Goal: Information Seeking & Learning: Learn about a topic

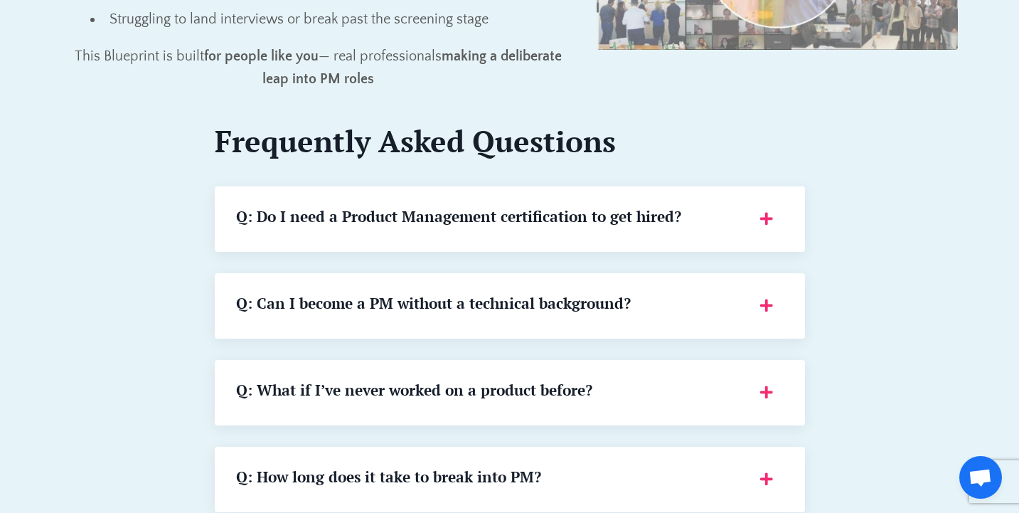
scroll to position [1726, 0]
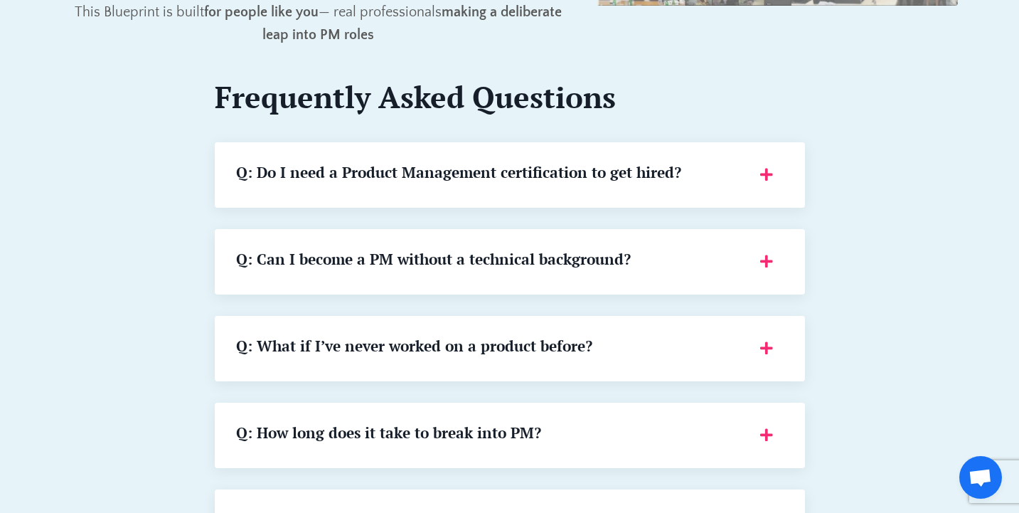
click at [611, 205] on div "Q: Do I need a Product Management certification to get hired? A: No. Certificat…" at bounding box center [510, 174] width 590 height 65
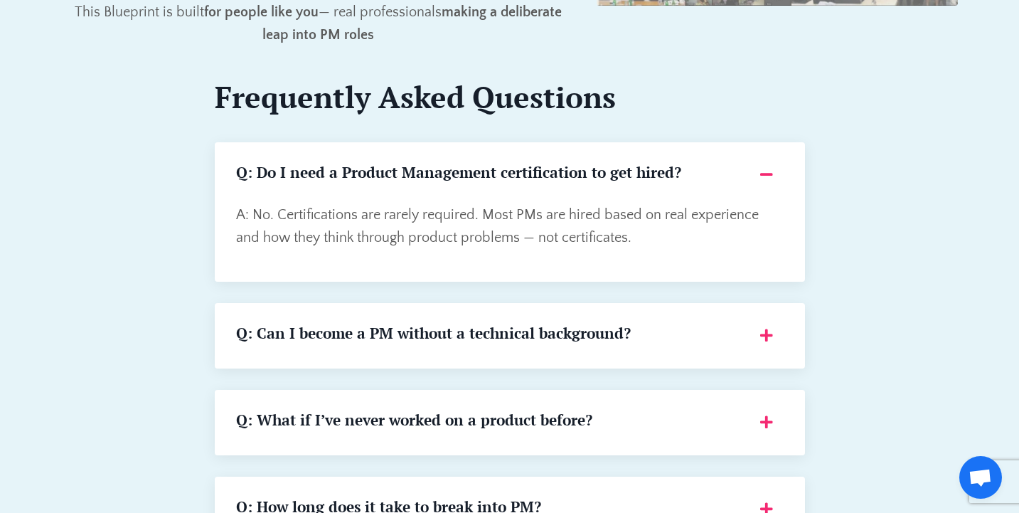
click at [611, 201] on div "A: No. Certifications are rarely required. Most PMs are hired based on real exp…" at bounding box center [509, 217] width 547 height 63
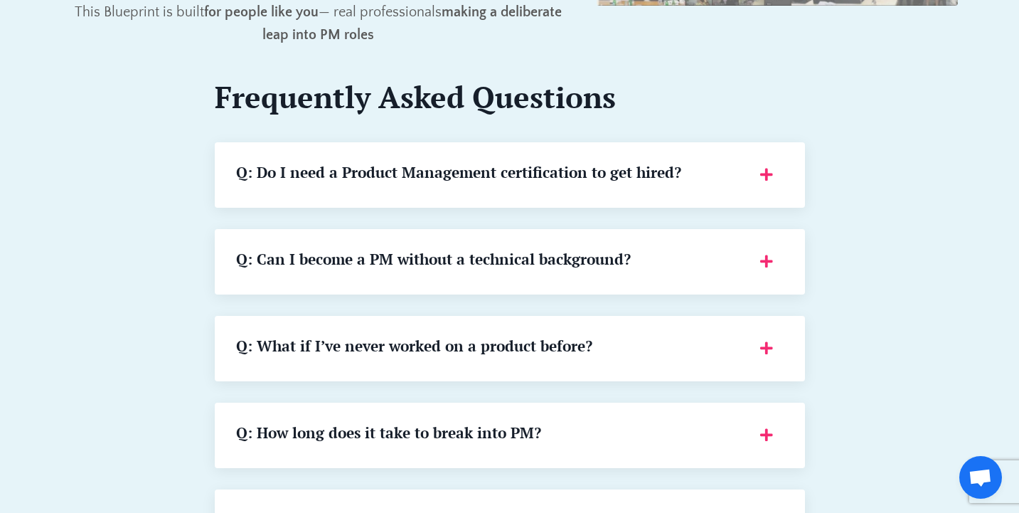
click at [611, 196] on div "Q: Do I need a Product Management certification to get hired? A: No. Certificat…" at bounding box center [510, 174] width 590 height 65
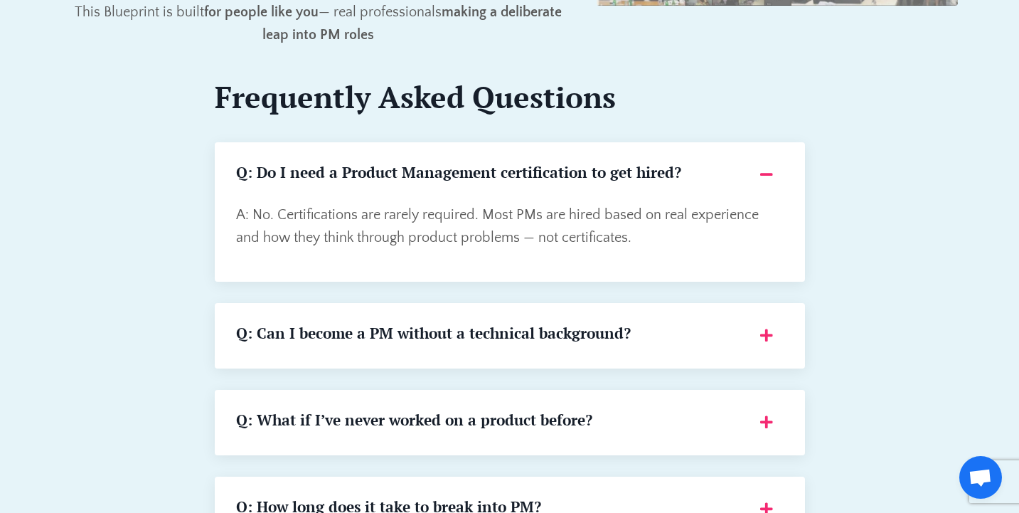
click at [614, 186] on div "A: No. Certifications are rarely required. Most PMs are hired based on real exp…" at bounding box center [509, 217] width 547 height 63
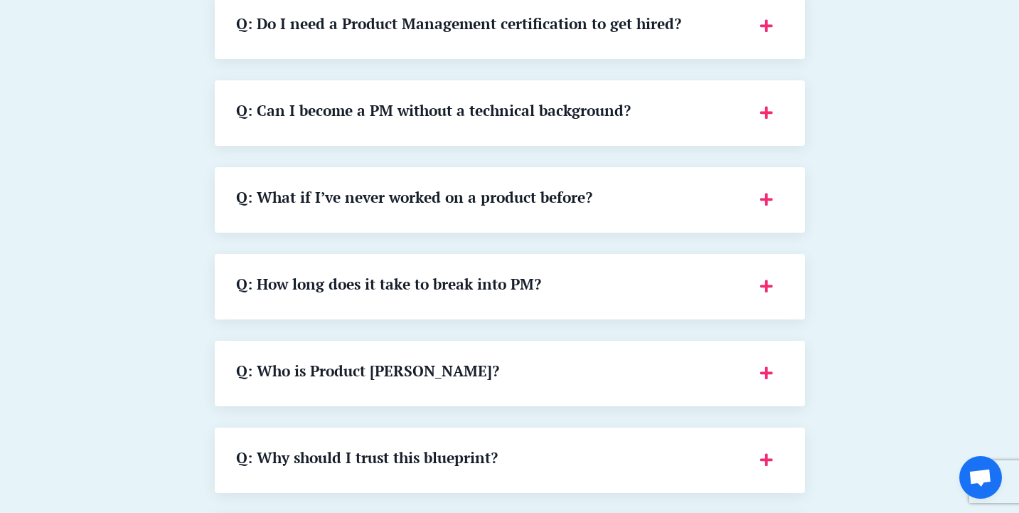
scroll to position [1876, 0]
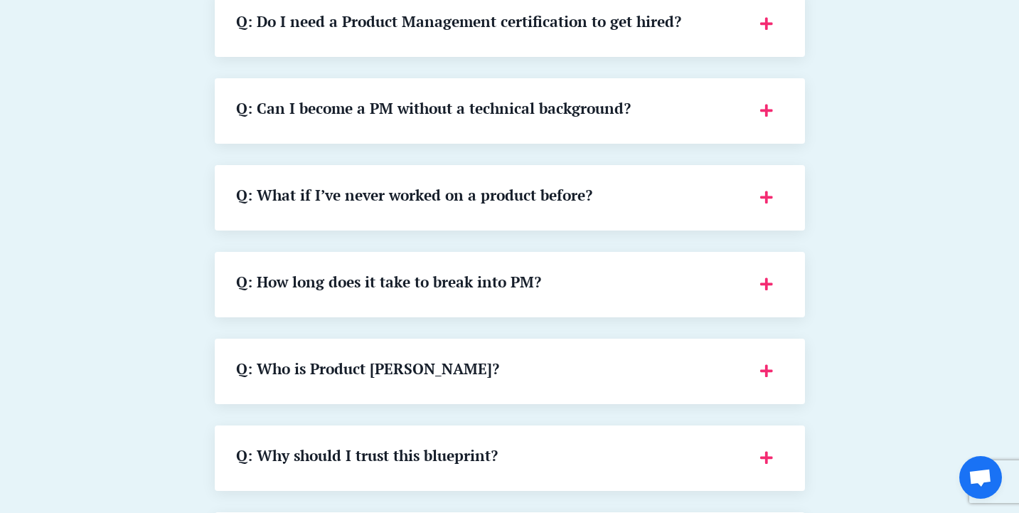
click at [619, 117] on h5 "Q: Can I become a PM without a technical background?" at bounding box center [489, 109] width 507 height 18
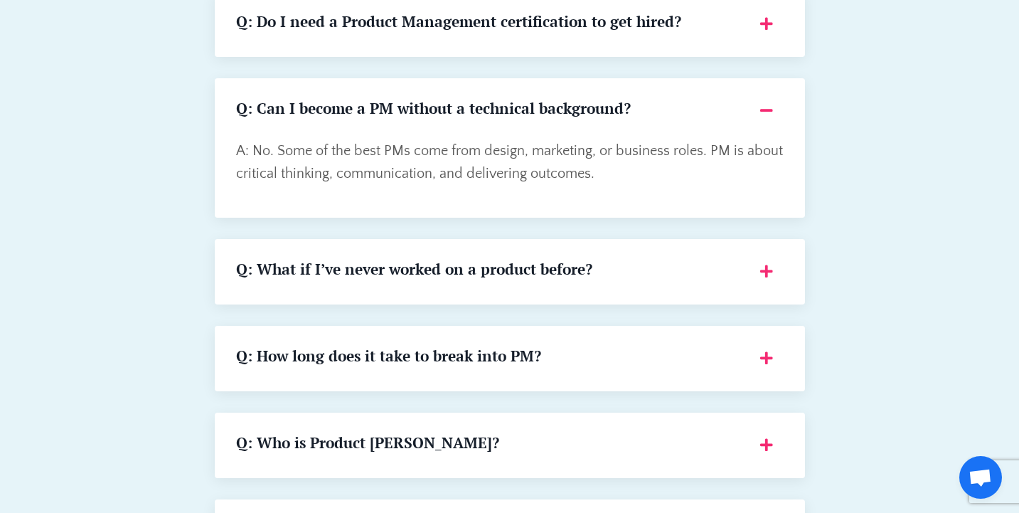
click at [619, 117] on h5 "Q: Can I become a PM without a technical background?" at bounding box center [489, 109] width 507 height 18
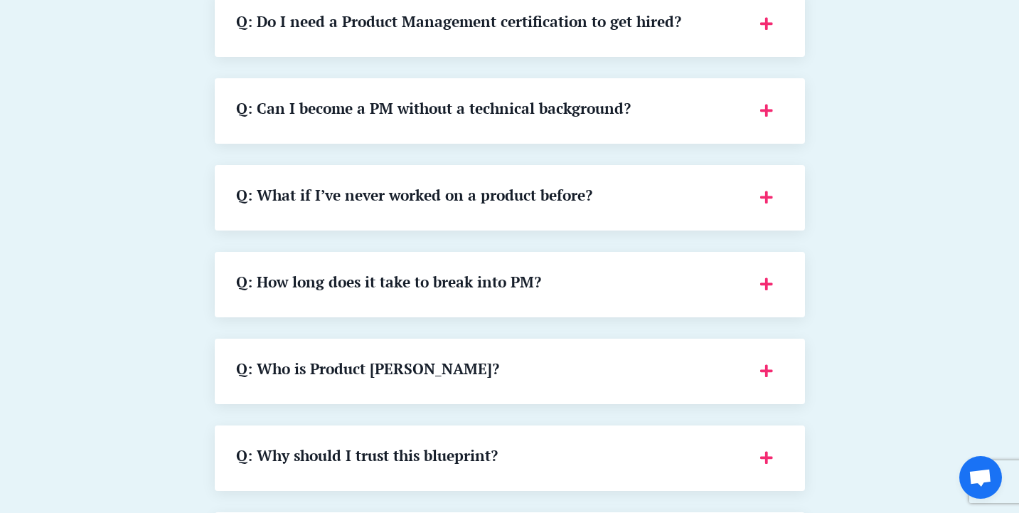
click at [614, 185] on div "Q: What if I’ve never worked on a product before? A: That’s common. The roadmap…" at bounding box center [510, 197] width 590 height 65
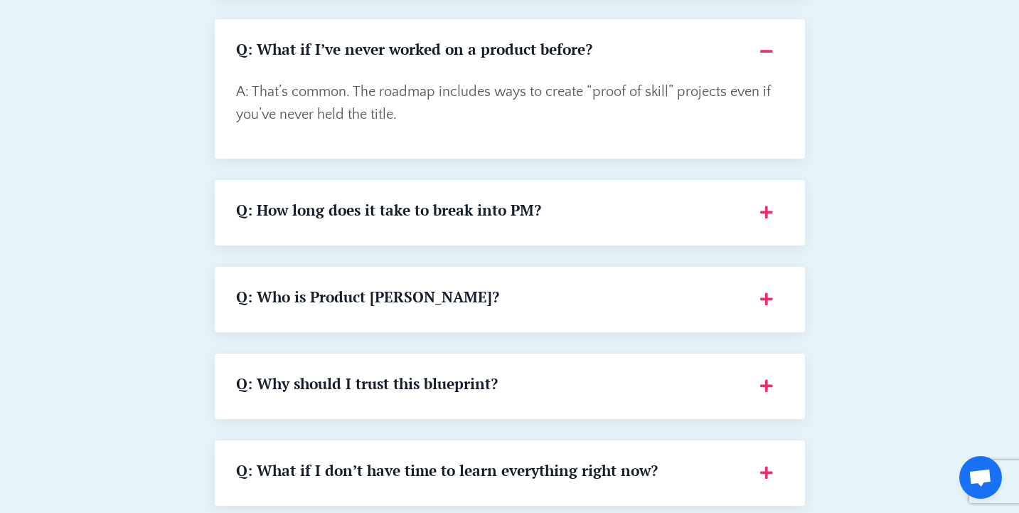
scroll to position [2028, 0]
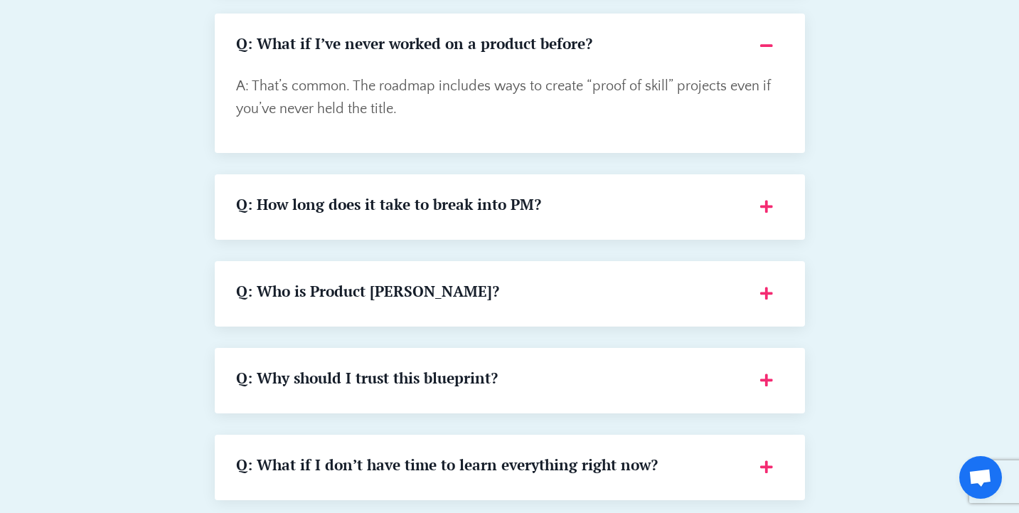
click at [603, 62] on div "A: That’s common. The roadmap includes ways to create “proof of skill” projects…" at bounding box center [509, 89] width 547 height 63
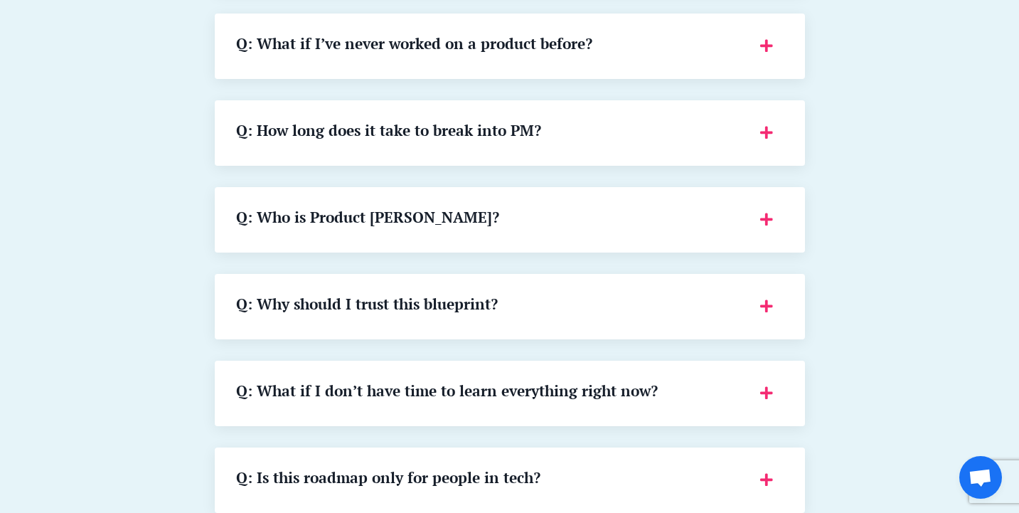
click at [601, 67] on div "Q: What if I’ve never worked on a product before? A: That’s common. The roadmap…" at bounding box center [510, 46] width 590 height 65
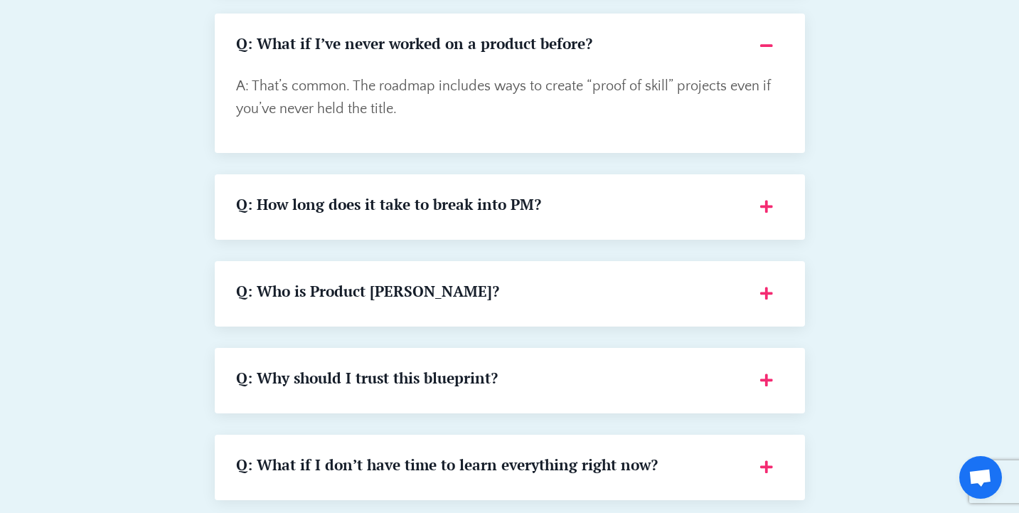
click at [601, 66] on div "A: That’s common. The roadmap includes ways to create “proof of skill” projects…" at bounding box center [509, 89] width 547 height 63
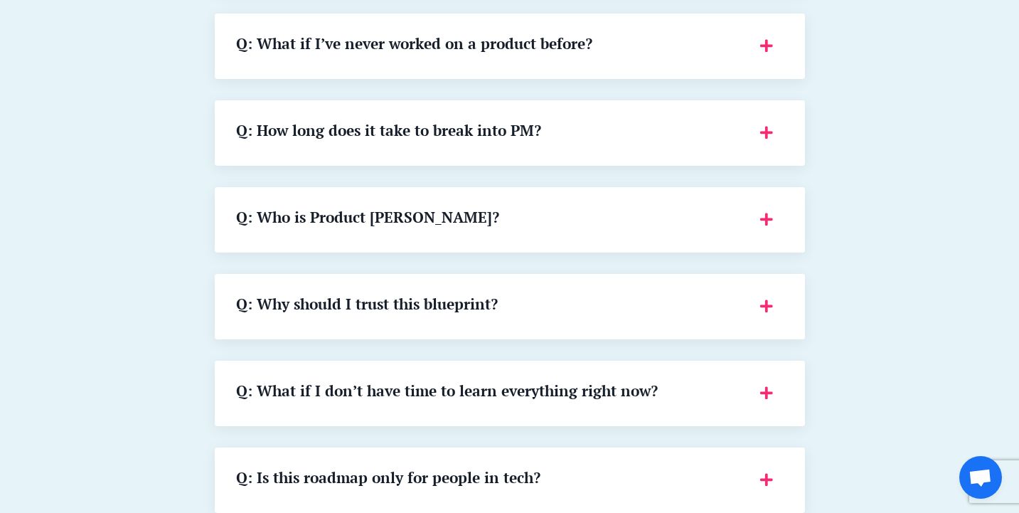
click at [601, 133] on h5 "Q: How long does it take to break into PM?" at bounding box center [489, 131] width 507 height 18
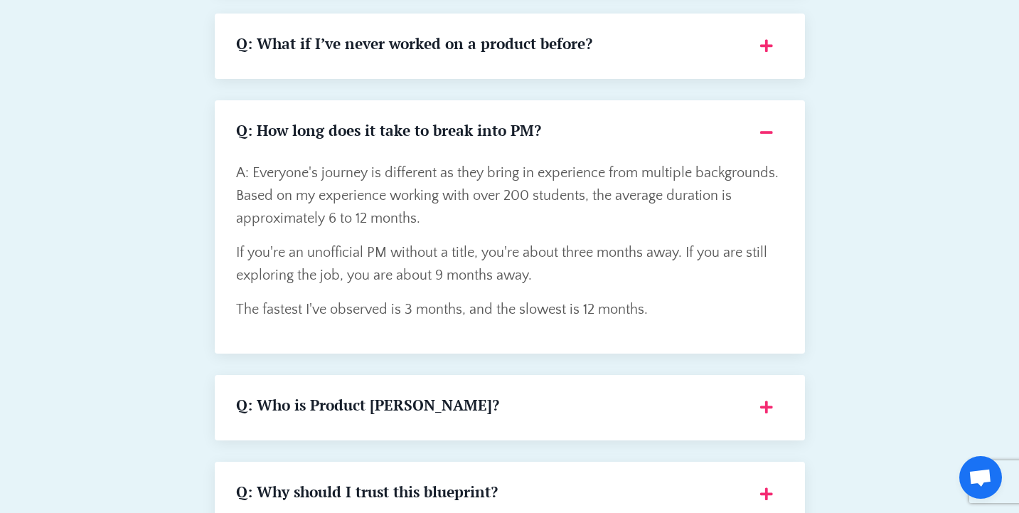
click at [600, 133] on h5 "Q: How long does it take to break into PM?" at bounding box center [489, 131] width 507 height 18
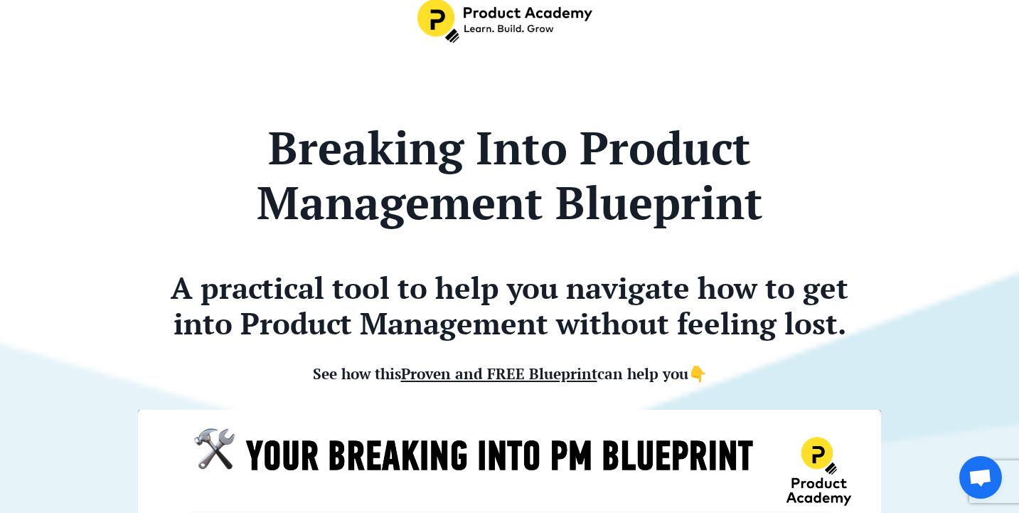
scroll to position [0, 0]
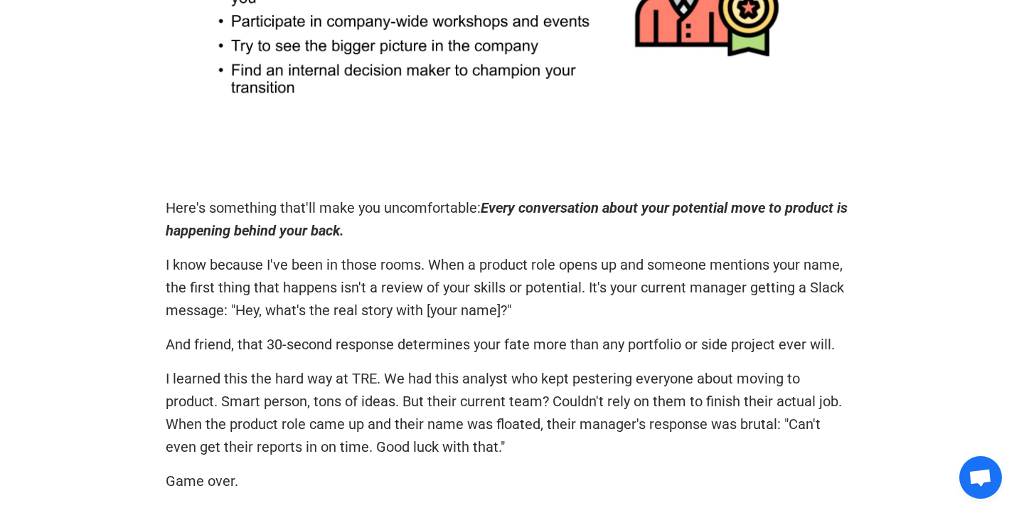
scroll to position [1533, 0]
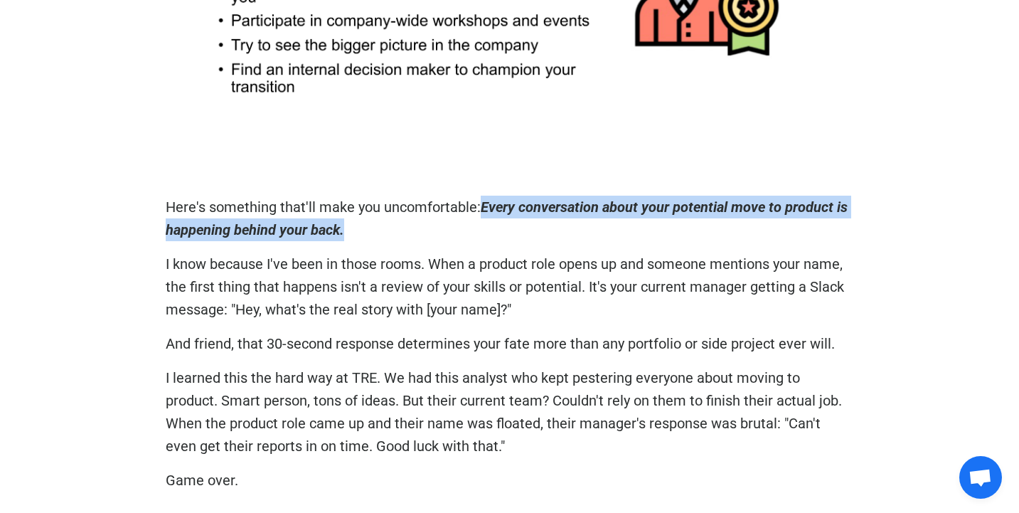
drag, startPoint x: 478, startPoint y: 207, endPoint x: 501, endPoint y: 228, distance: 31.2
click at [502, 228] on p "Here's something that'll make you uncomfortable: Every conversation about your …" at bounding box center [510, 219] width 688 height 46
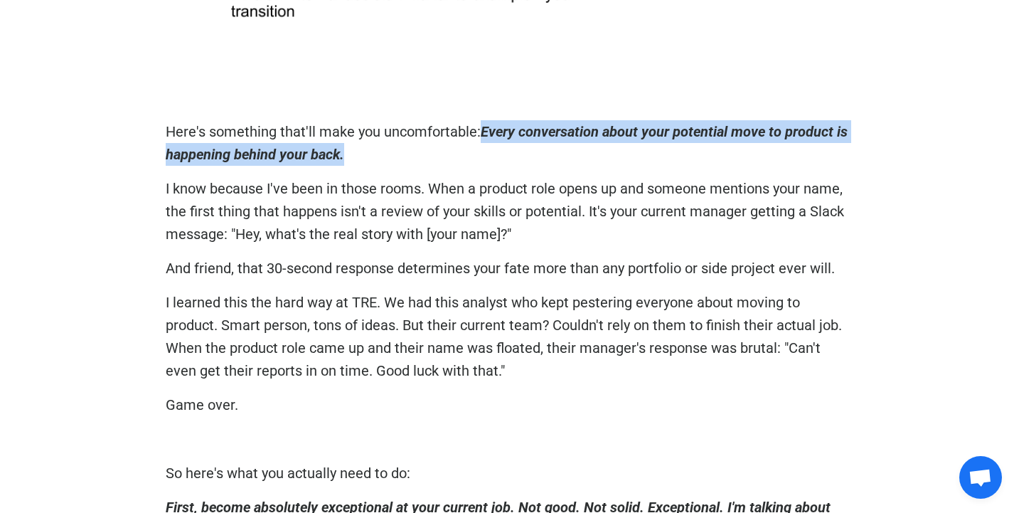
scroll to position [1611, 0]
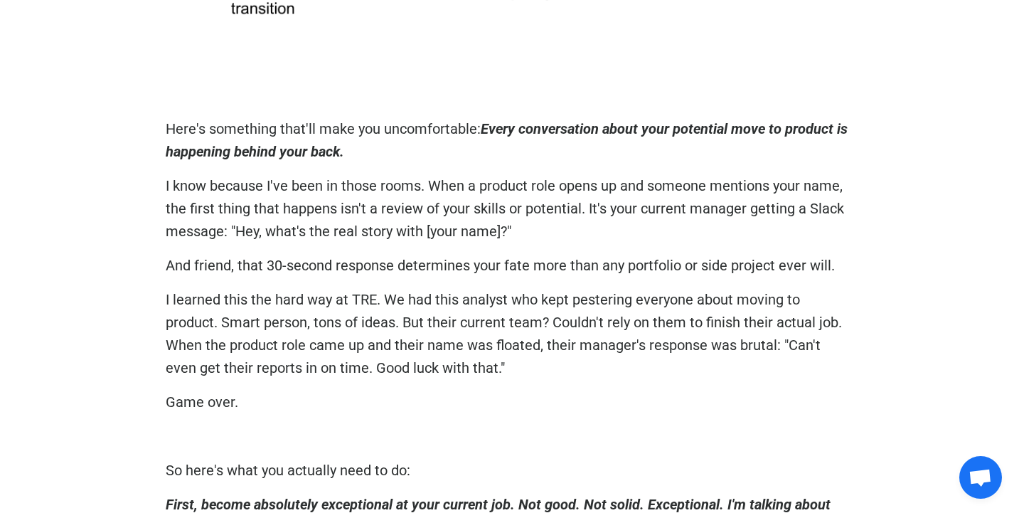
click at [501, 232] on p "I know because I've been in those rooms. When a product role opens up and someo…" at bounding box center [510, 208] width 688 height 68
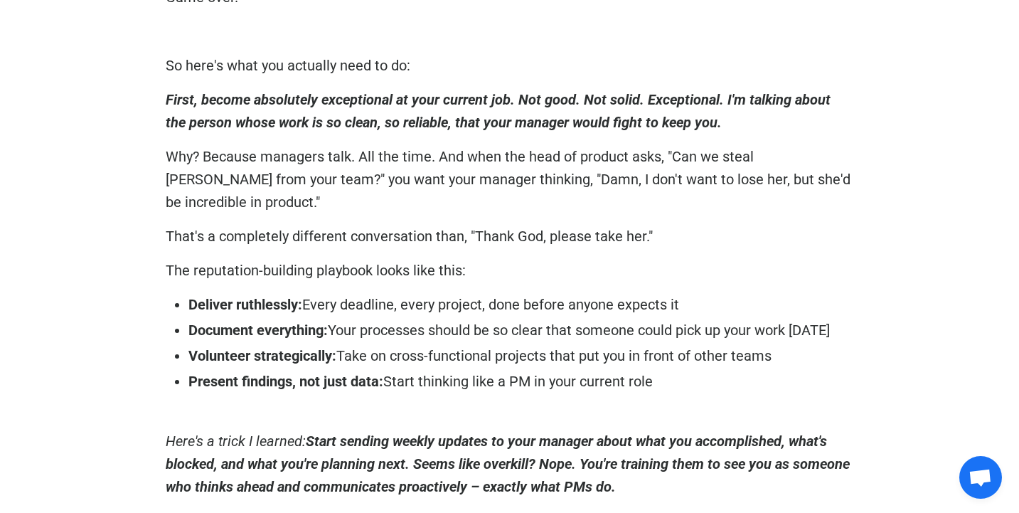
scroll to position [2016, 0]
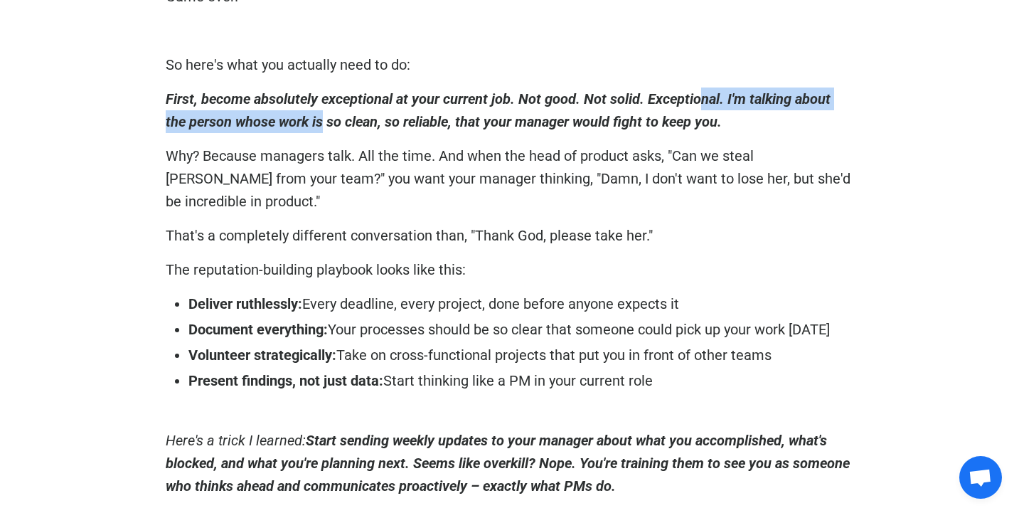
drag, startPoint x: 297, startPoint y: 122, endPoint x: 697, endPoint y: 109, distance: 399.8
click at [697, 109] on p "First, become absolutely exceptional at your current job. Not good. Not solid. …" at bounding box center [510, 110] width 688 height 46
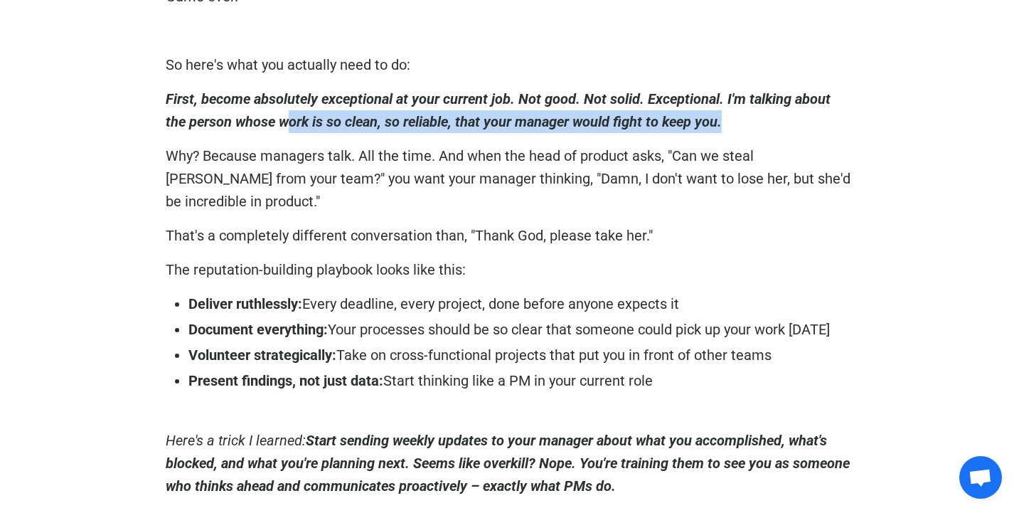
drag, startPoint x: 262, startPoint y: 119, endPoint x: 810, endPoint y: 119, distance: 547.5
click at [810, 119] on p "First, become absolutely exceptional at your current job. Not good. Not solid. …" at bounding box center [510, 110] width 688 height 46
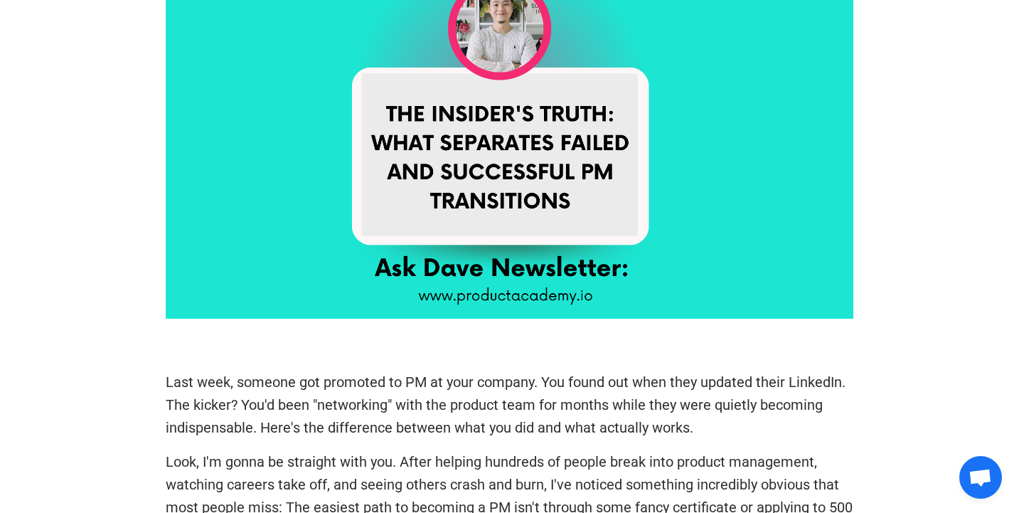
scroll to position [0, 0]
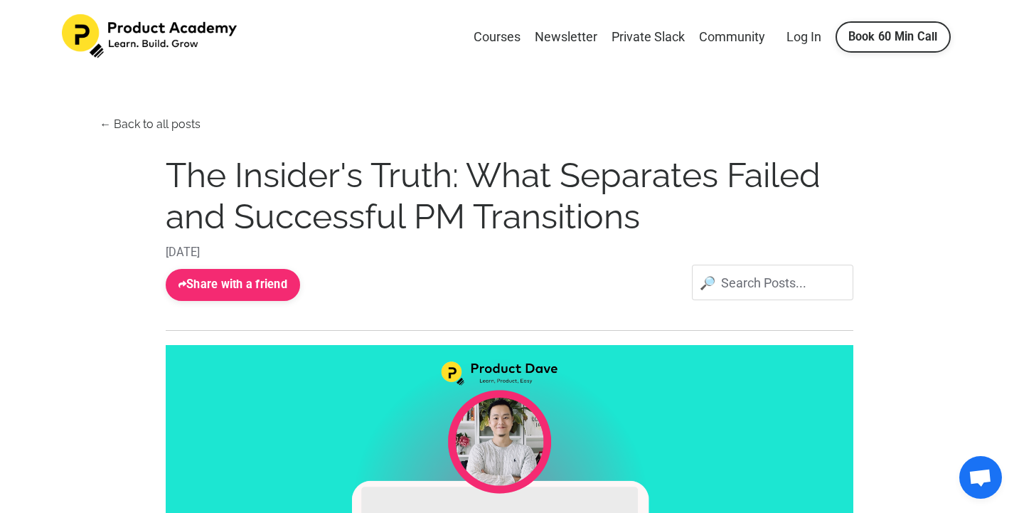
click at [329, 178] on h1 "The Insider's Truth: What Separates Failed and Successful PM Transitions" at bounding box center [510, 196] width 688 height 82
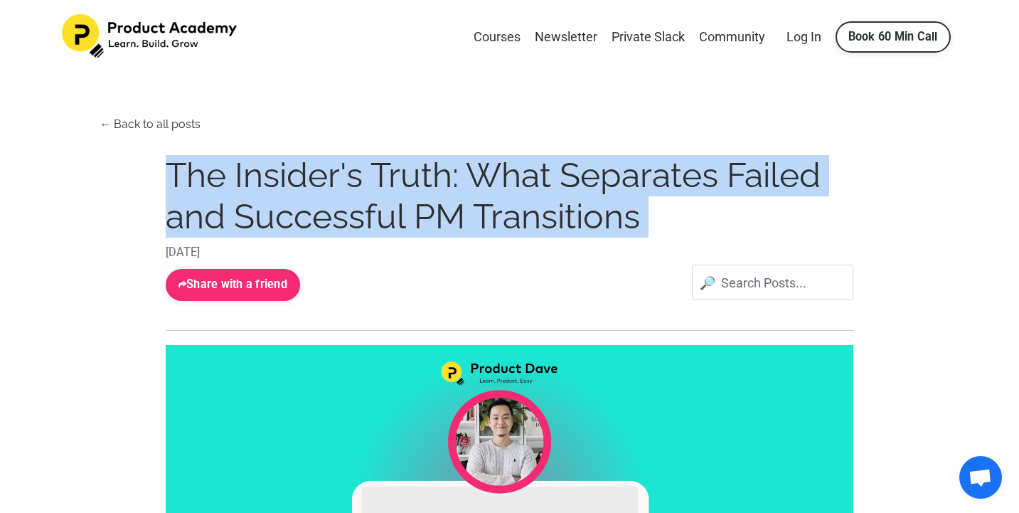
click at [329, 178] on h1 "The Insider's Truth: What Separates Failed and Successful PM Transitions" at bounding box center [510, 196] width 688 height 82
copy div "The Insider's Truth: What Separates Failed and Successful PM Transitions"
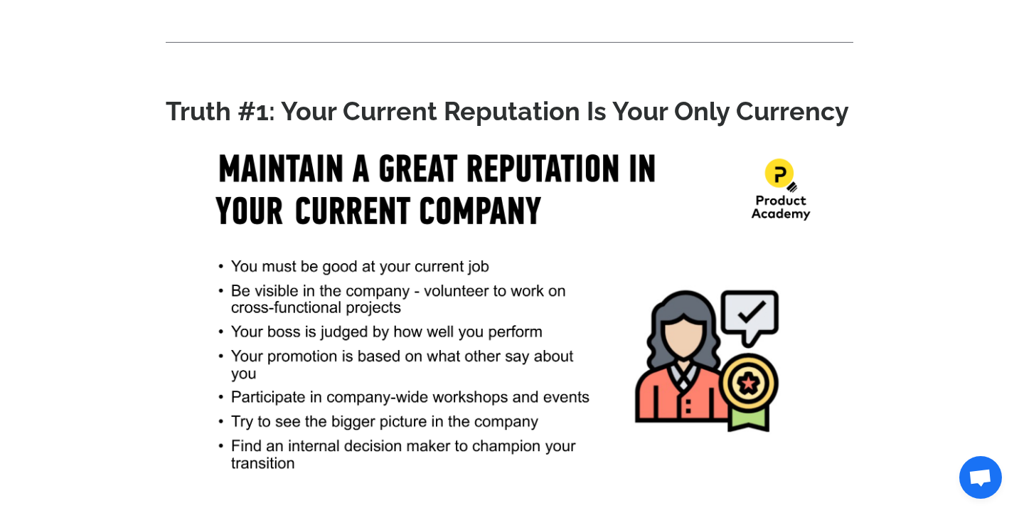
scroll to position [1160, 0]
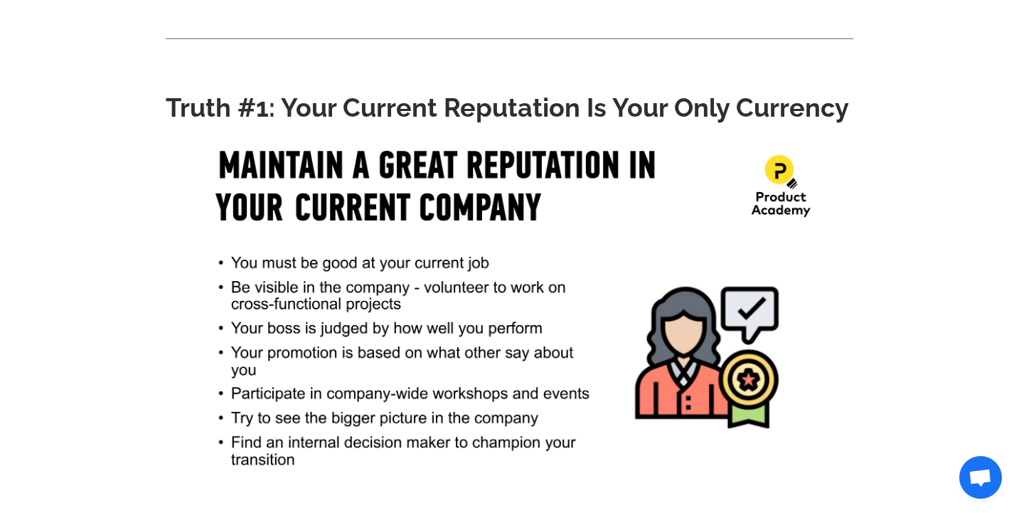
click at [424, 247] on img at bounding box center [510, 322] width 688 height 387
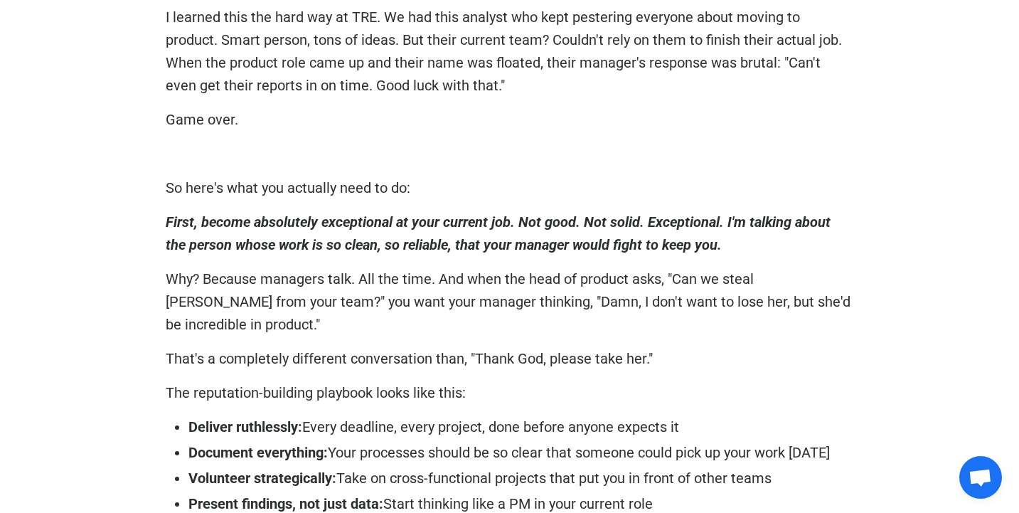
scroll to position [1896, 0]
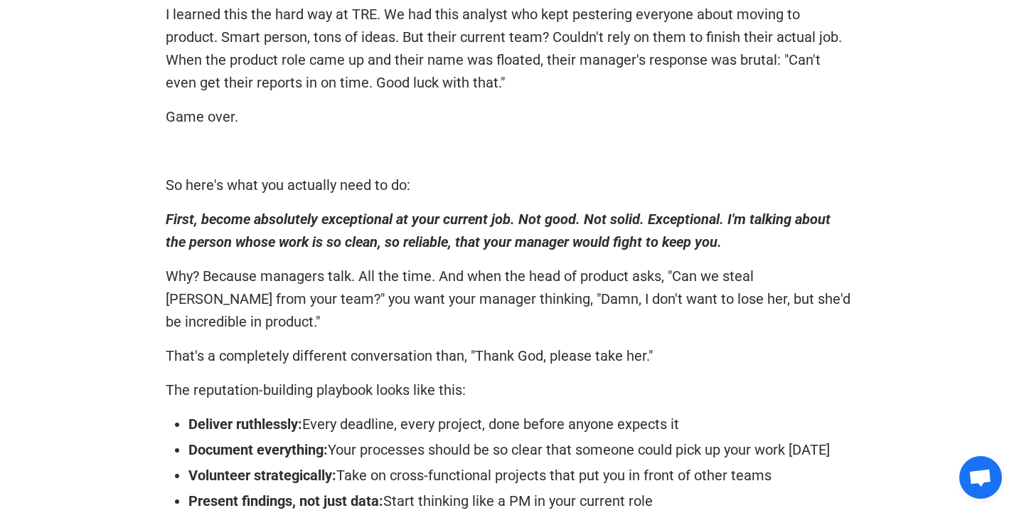
click at [433, 224] on strong "First, become absolutely exceptional at your current job. Not good. Not solid. …" at bounding box center [498, 230] width 665 height 40
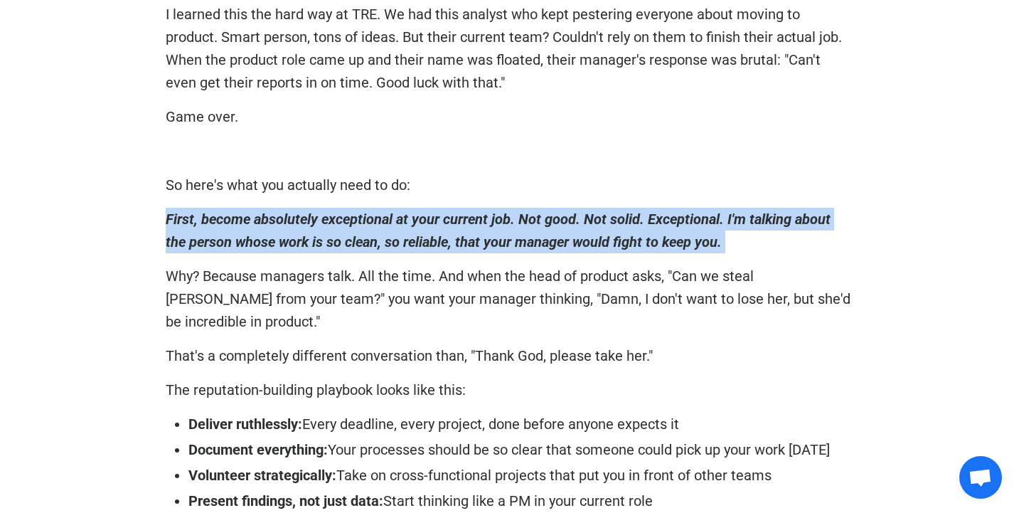
click at [433, 224] on strong "First, become absolutely exceptional at your current job. Not good. Not solid. …" at bounding box center [498, 230] width 665 height 40
copy div "First, become absolutely exceptional at your current job. Not good. Not solid. …"
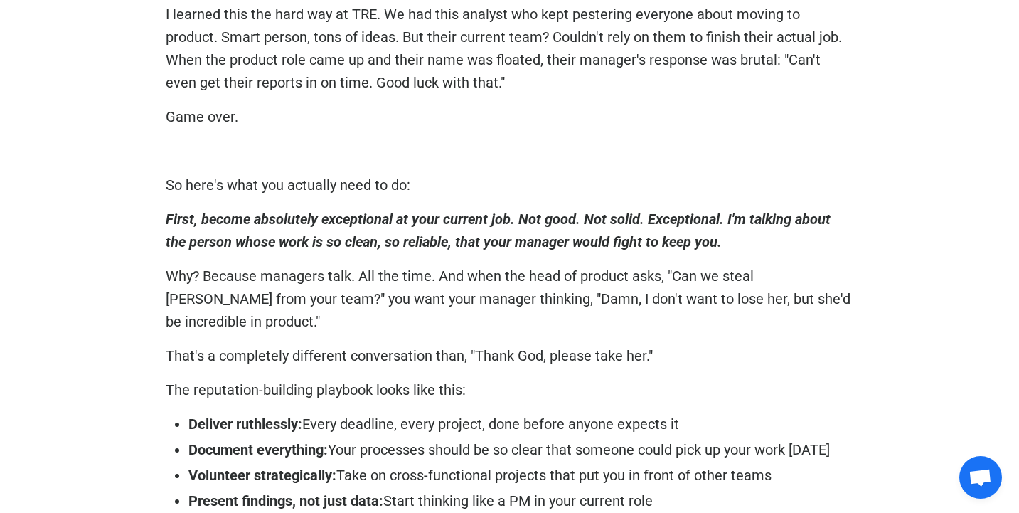
click at [412, 274] on p "Why? Because managers talk. All the time. And when the head of product asks, "C…" at bounding box center [510, 298] width 688 height 68
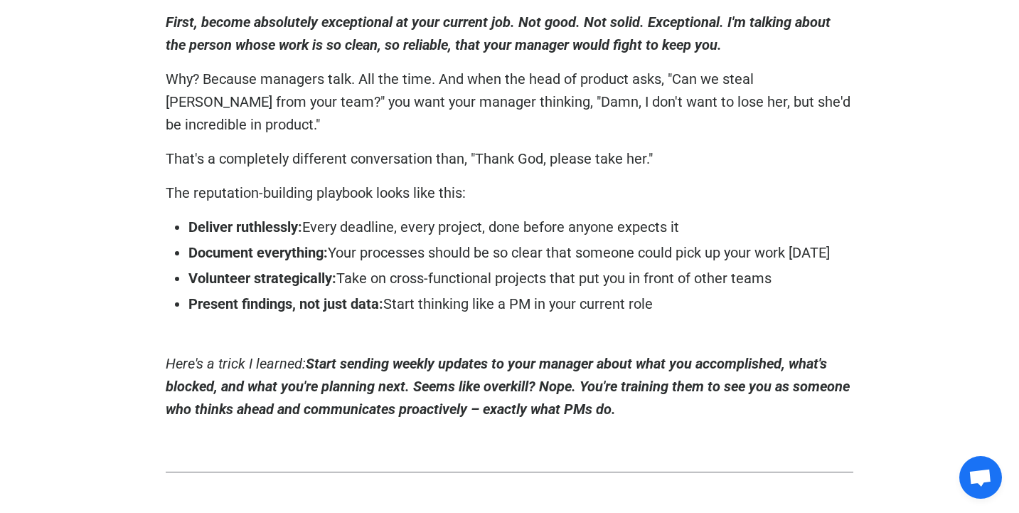
scroll to position [2100, 0]
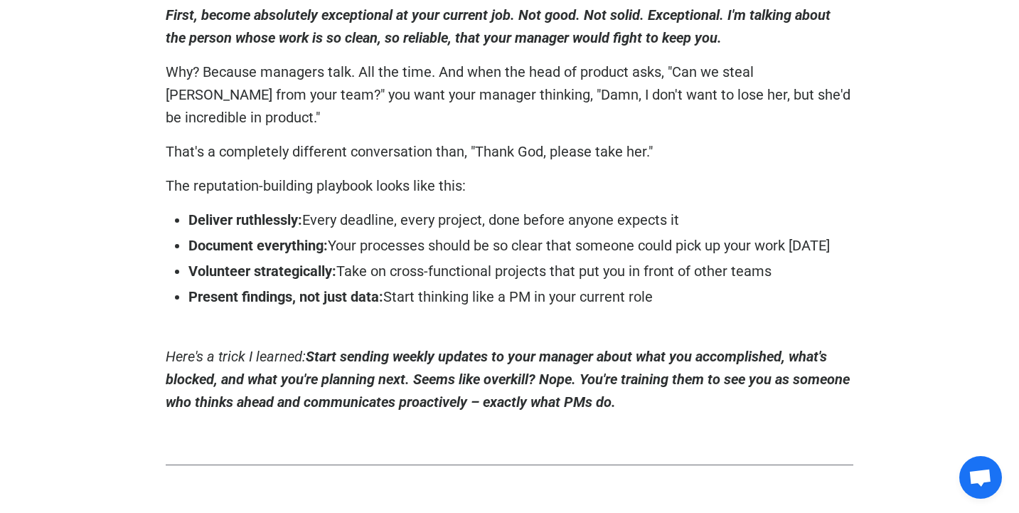
click at [390, 179] on p "The reputation-building playbook looks like this:" at bounding box center [510, 185] width 688 height 23
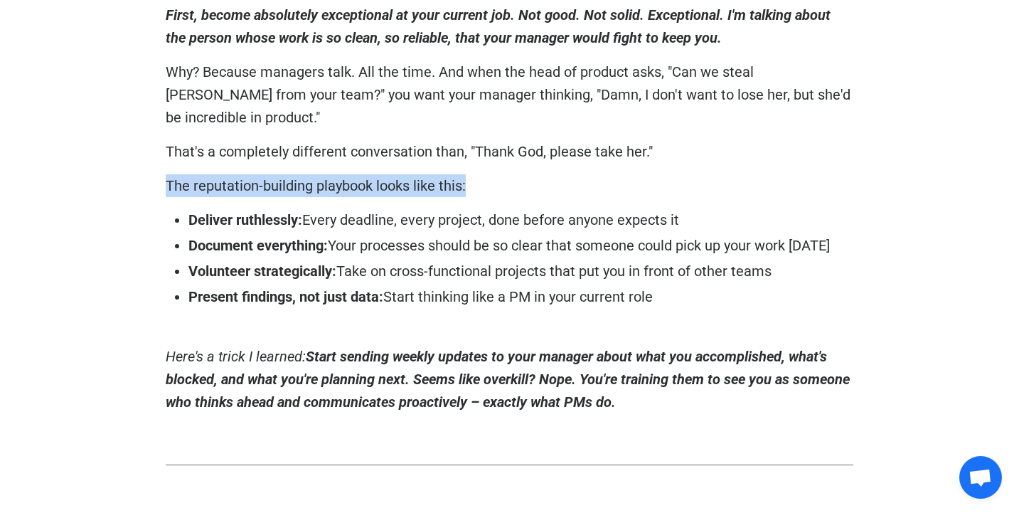
click at [390, 179] on p "The reputation-building playbook looks like this:" at bounding box center [510, 185] width 688 height 23
copy div "The reputation-building playbook looks like this:"
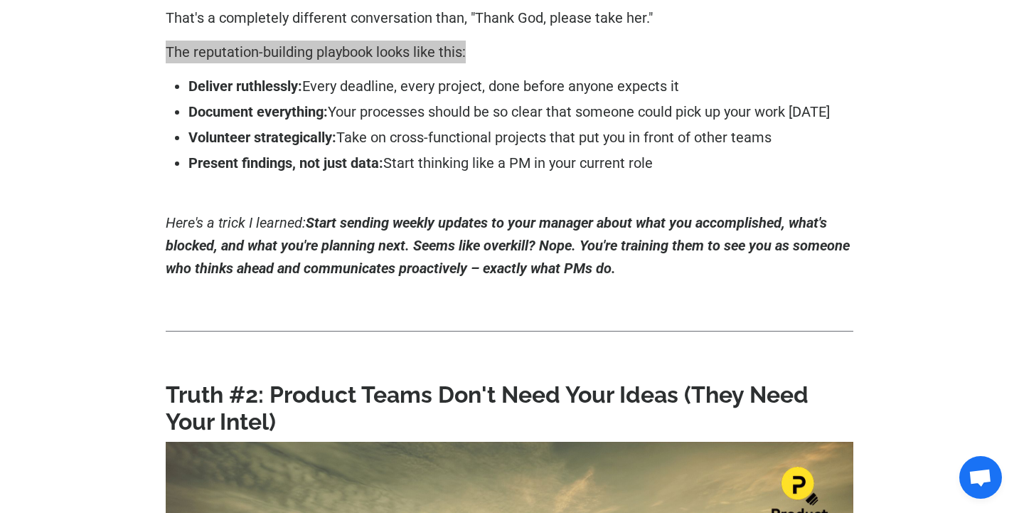
scroll to position [2236, 0]
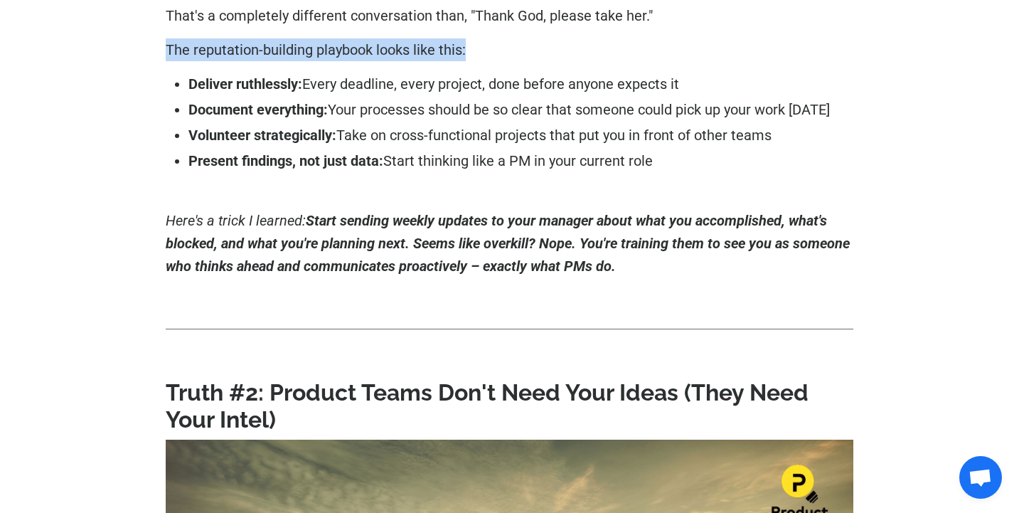
click at [521, 274] on strong "Start sending weekly updates to your manager about what you accomplished, what'…" at bounding box center [508, 243] width 684 height 63
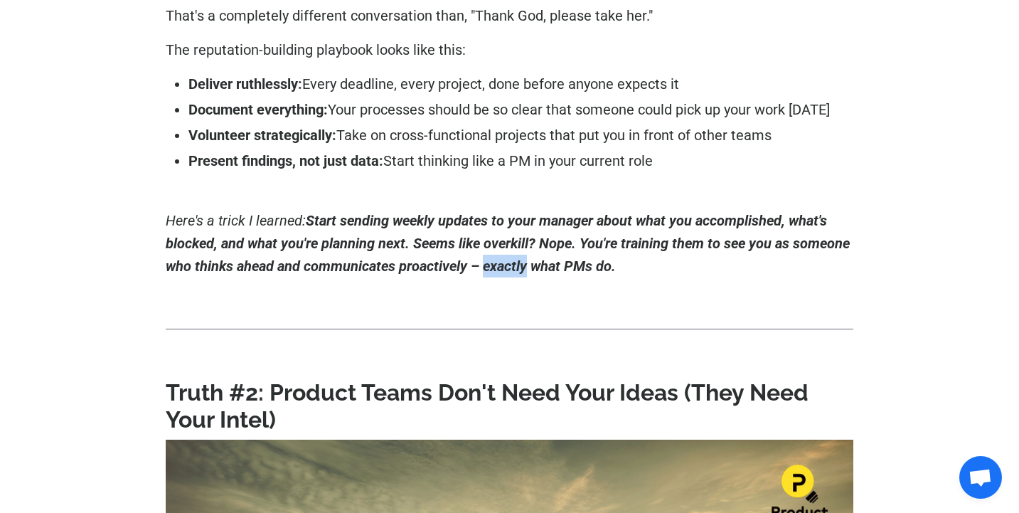
click at [521, 274] on strong "Start sending weekly updates to your manager about what you accomplished, what'…" at bounding box center [508, 243] width 684 height 63
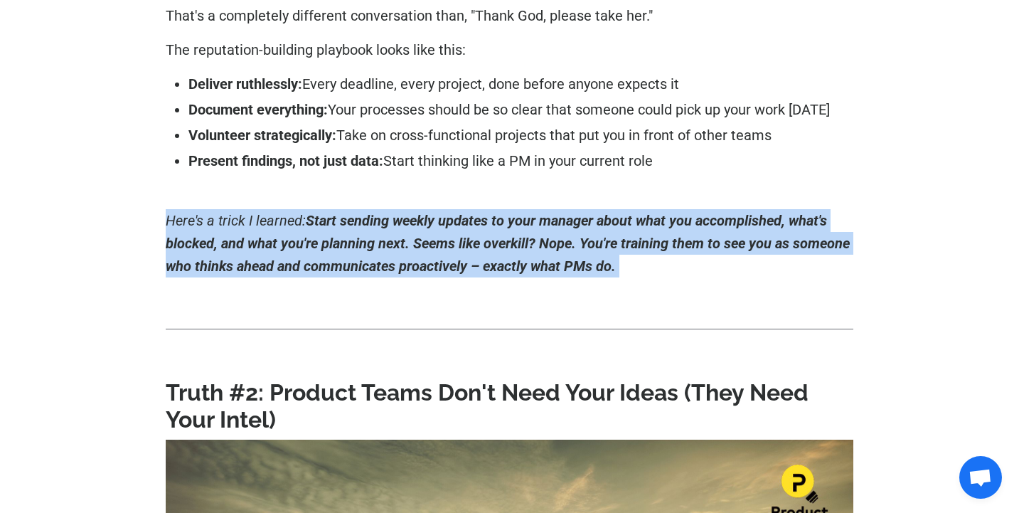
click at [521, 274] on strong "Start sending weekly updates to your manager about what you accomplished, what'…" at bounding box center [508, 243] width 684 height 63
copy div "Here's a trick I learned: Start sending weekly updates to your manager about wh…"
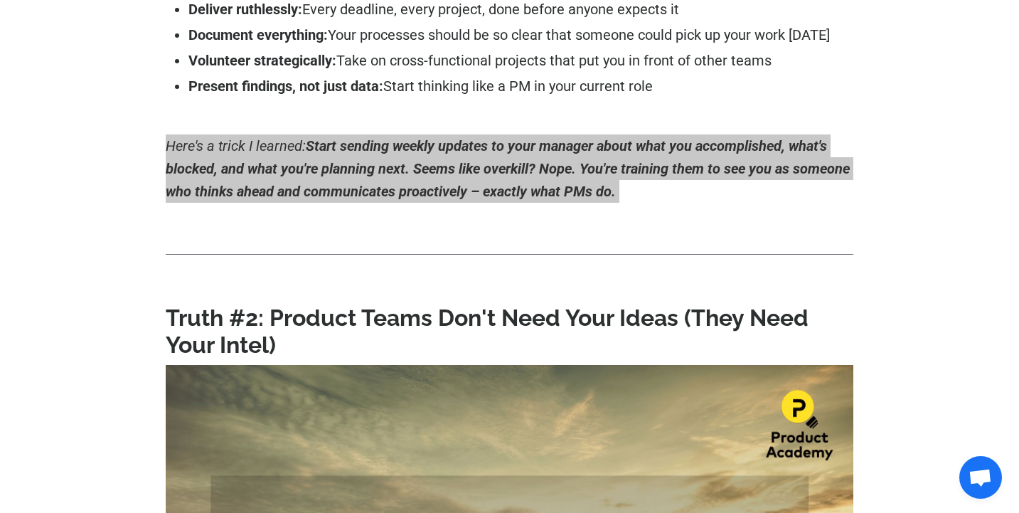
scroll to position [2364, 0]
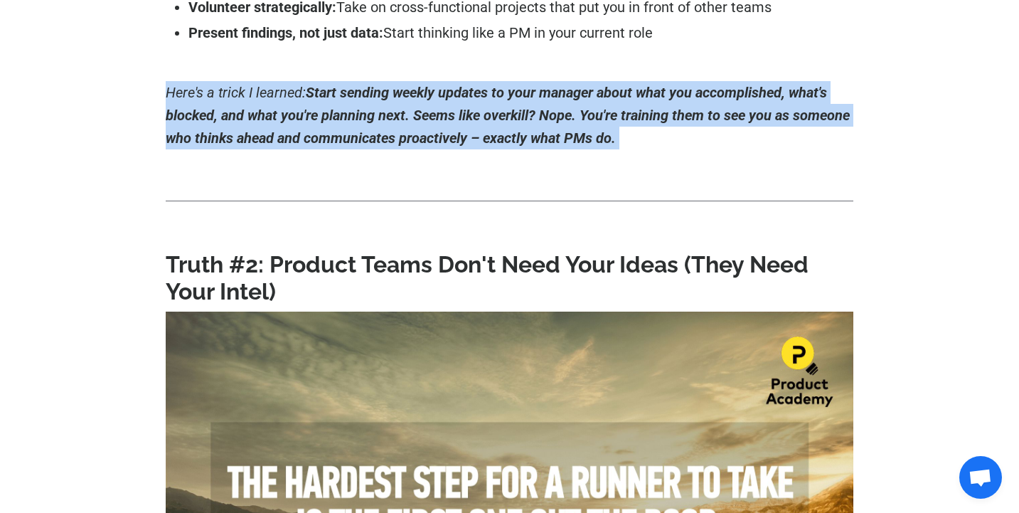
click at [434, 285] on strong "Truth #2: Product Teams Don't Need Your Ideas (They Need Your Intel)" at bounding box center [487, 277] width 643 height 53
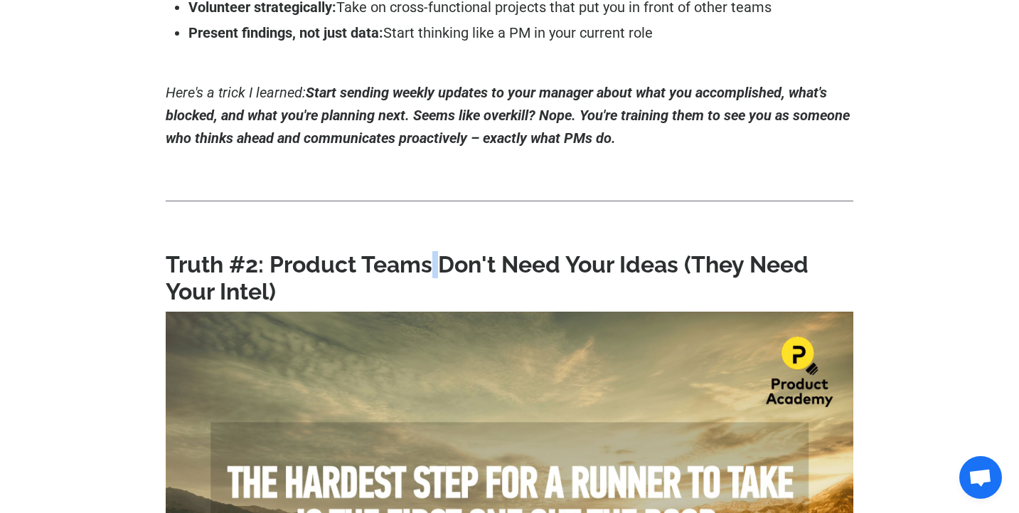
click at [434, 285] on strong "Truth #2: Product Teams Don't Need Your Ideas (They Need Your Intel)" at bounding box center [487, 277] width 643 height 53
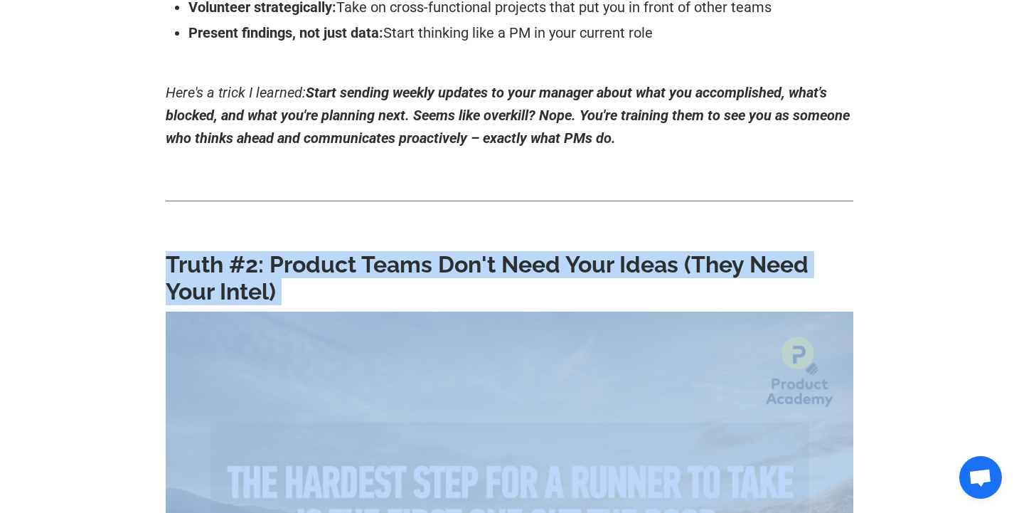
click at [434, 285] on strong "Truth #2: Product Teams Don't Need Your Ideas (They Need Your Intel)" at bounding box center [487, 277] width 643 height 53
copy div "Truth #2: Product Teams Don't Need Your Ideas (They Need Your Intel)"
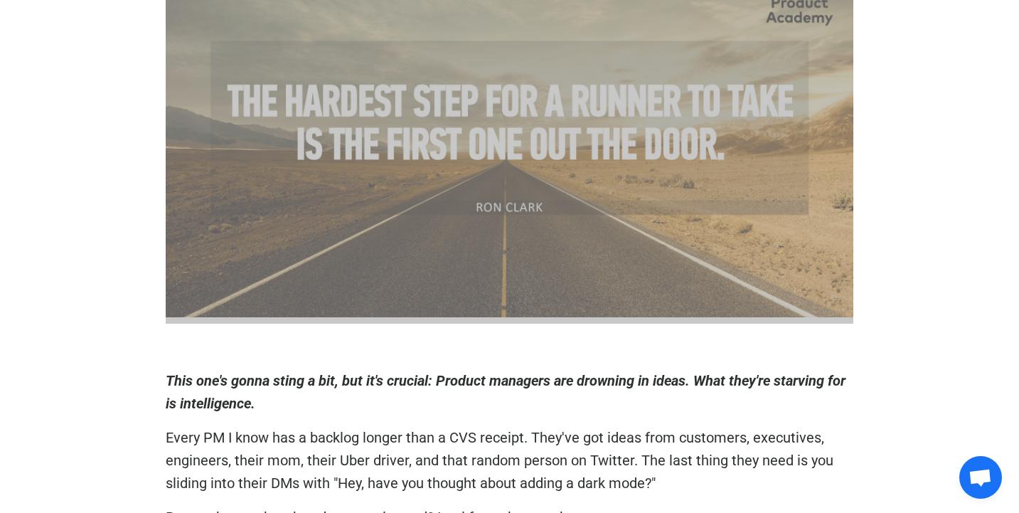
scroll to position [2739, 0]
